Goal: Use online tool/utility: Utilize a website feature to perform a specific function

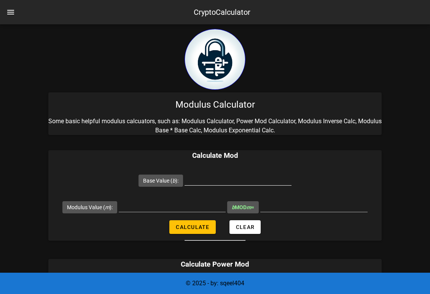
scroll to position [51, 0]
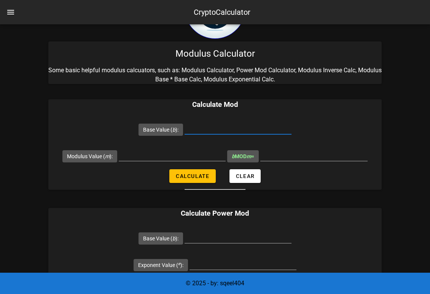
click at [215, 131] on input "Base Value ( b ):" at bounding box center [238, 128] width 107 height 12
type input "5"
click at [213, 152] on input "Modulus Value ( m ):" at bounding box center [172, 155] width 107 height 12
type input "26"
click at [207, 179] on span "Calculate" at bounding box center [193, 176] width 34 height 6
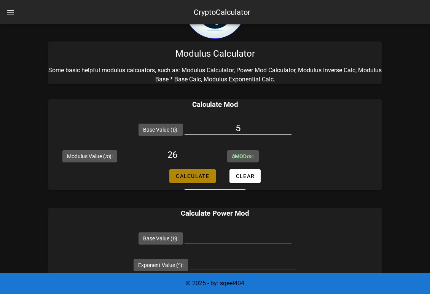
type input "5"
click at [260, 161] on input "5" at bounding box center [313, 155] width 107 height 12
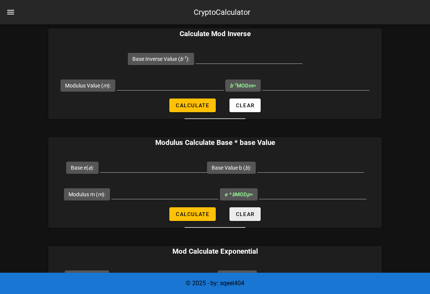
scroll to position [364, 0]
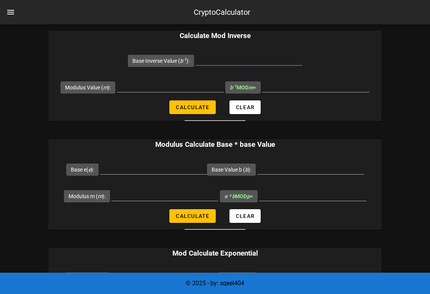
click at [252, 65] on input "Base Inverse Value ( b -1 ):" at bounding box center [249, 59] width 107 height 12
type input "5"
click at [224, 101] on div at bounding box center [170, 90] width 107 height 21
click at [224, 92] on input "Modulus Value ( m ):" at bounding box center [170, 86] width 107 height 12
type input "26"
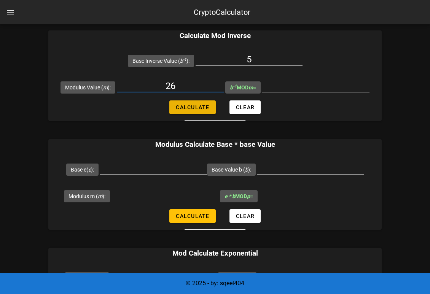
click at [209, 110] on span "Calculate" at bounding box center [193, 107] width 34 height 6
type input "21"
click at [153, 1] on div "CryptoCalculator" at bounding box center [215, 12] width 430 height 24
